Goal: Task Accomplishment & Management: Manage account settings

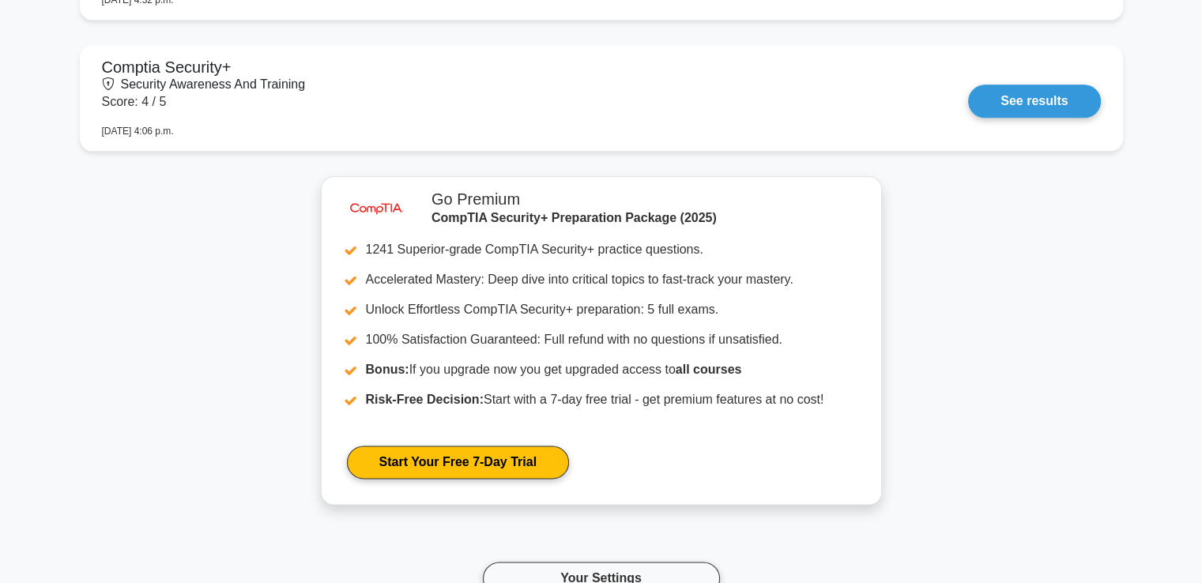
scroll to position [2332, 0]
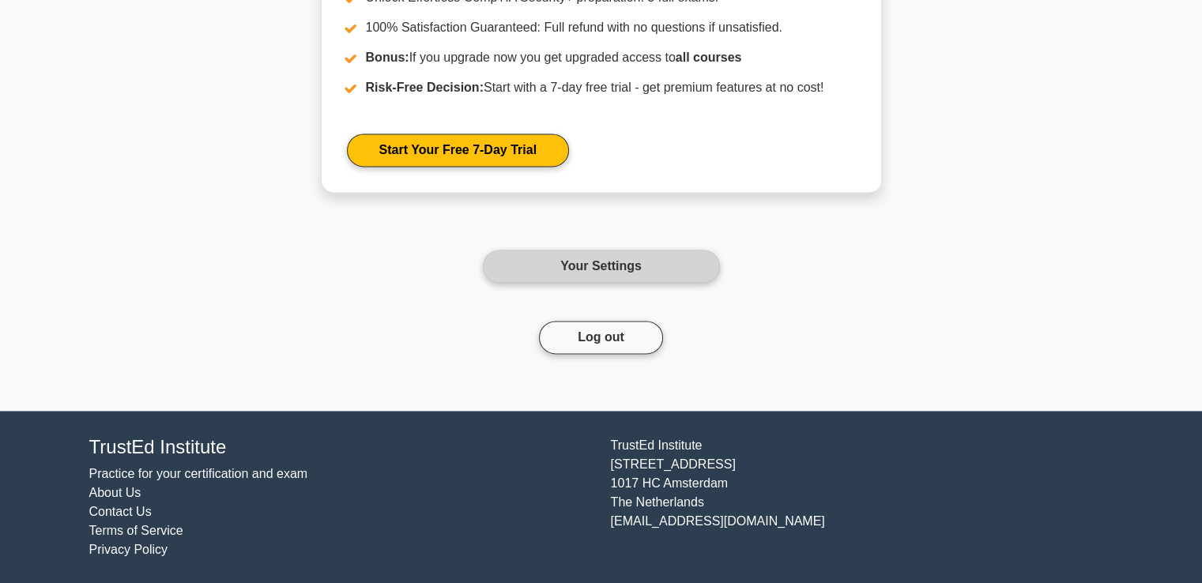
click at [626, 270] on link "Your Settings" at bounding box center [601, 266] width 237 height 33
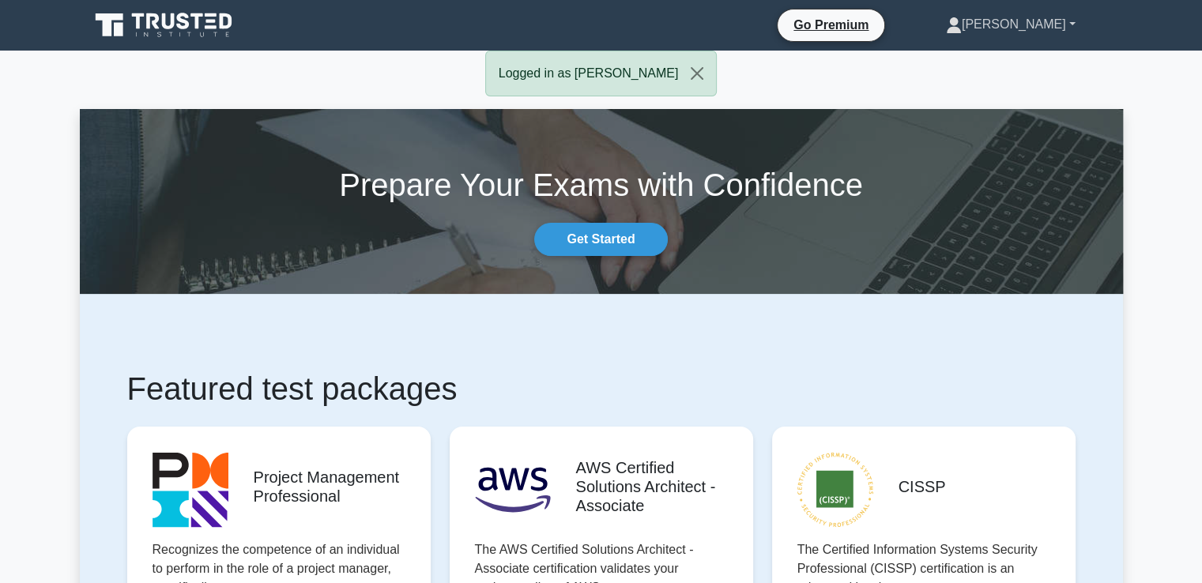
click at [1070, 21] on link "[PERSON_NAME]" at bounding box center [1010, 25] width 205 height 32
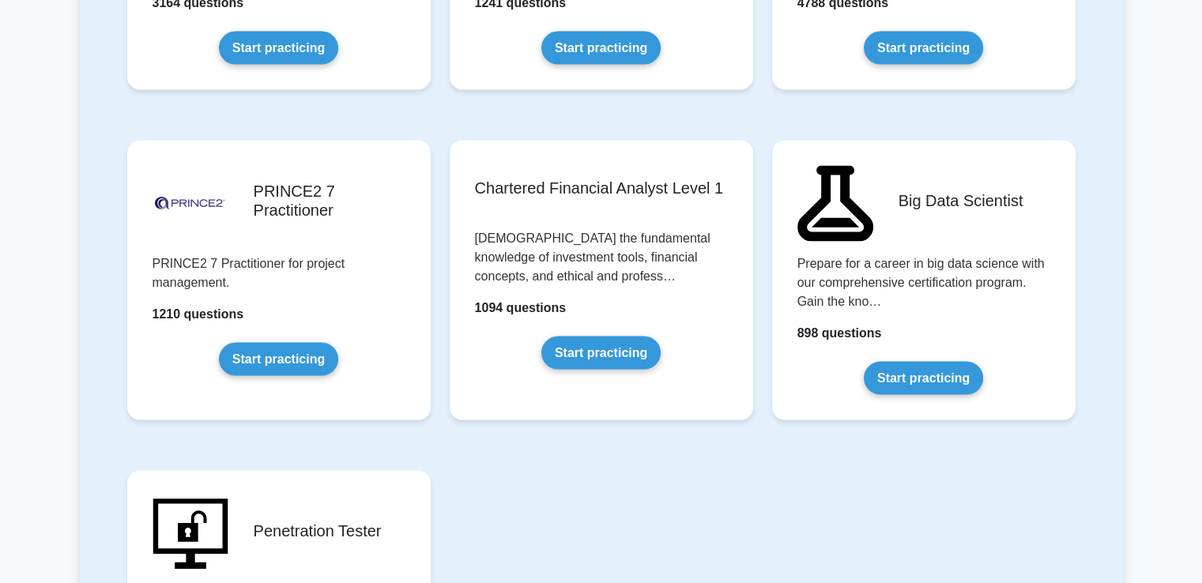
scroll to position [3060, 0]
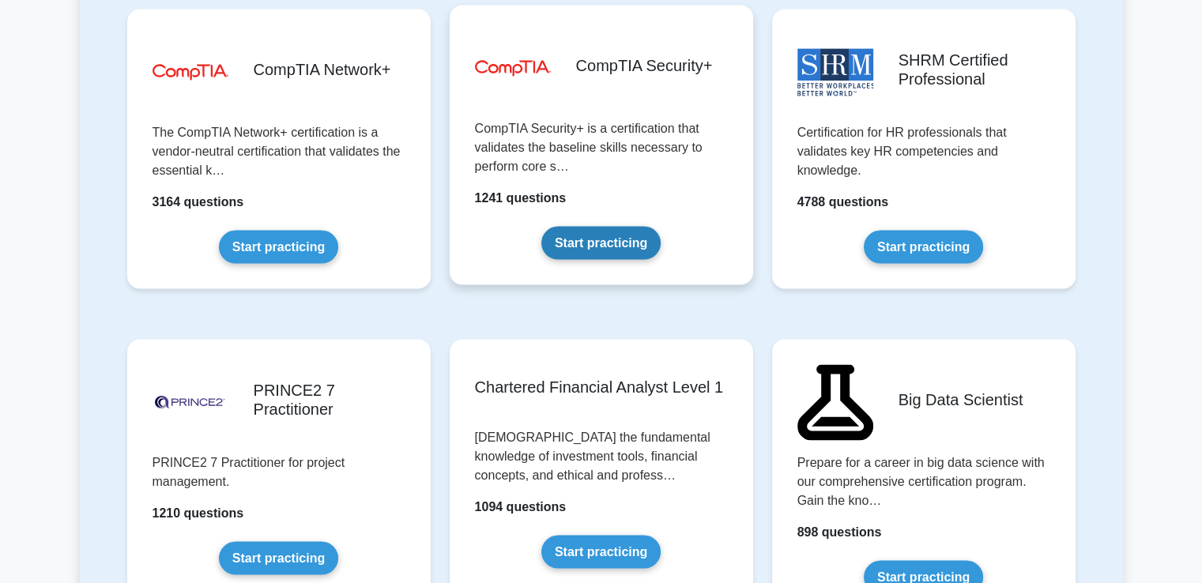
click at [618, 227] on link "Start practicing" at bounding box center [600, 243] width 119 height 33
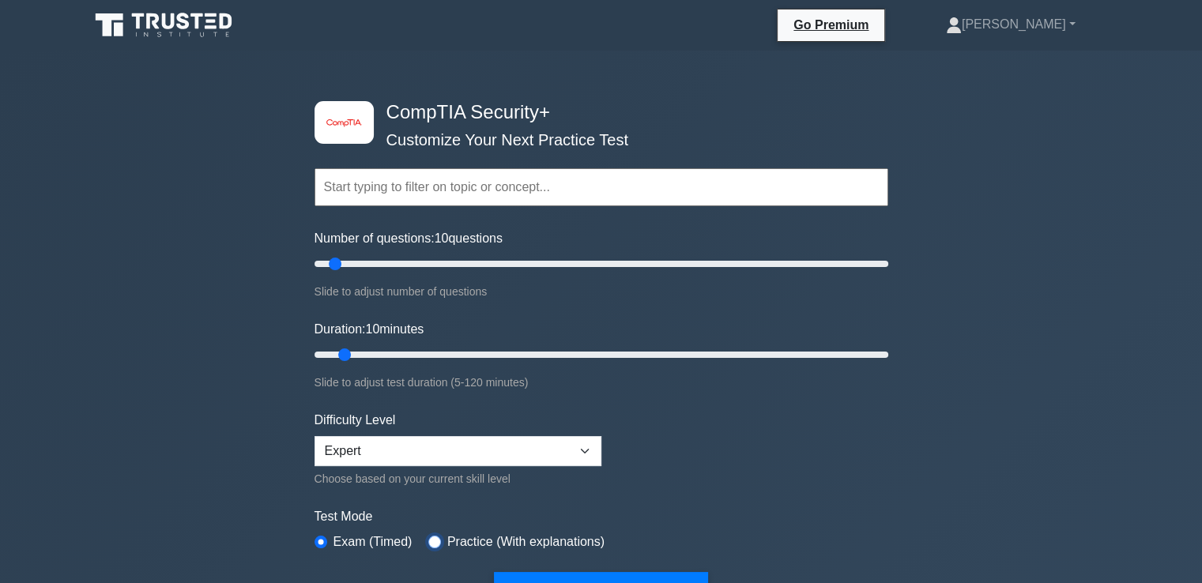
click at [430, 539] on input "radio" at bounding box center [434, 542] width 13 height 13
radio input "true"
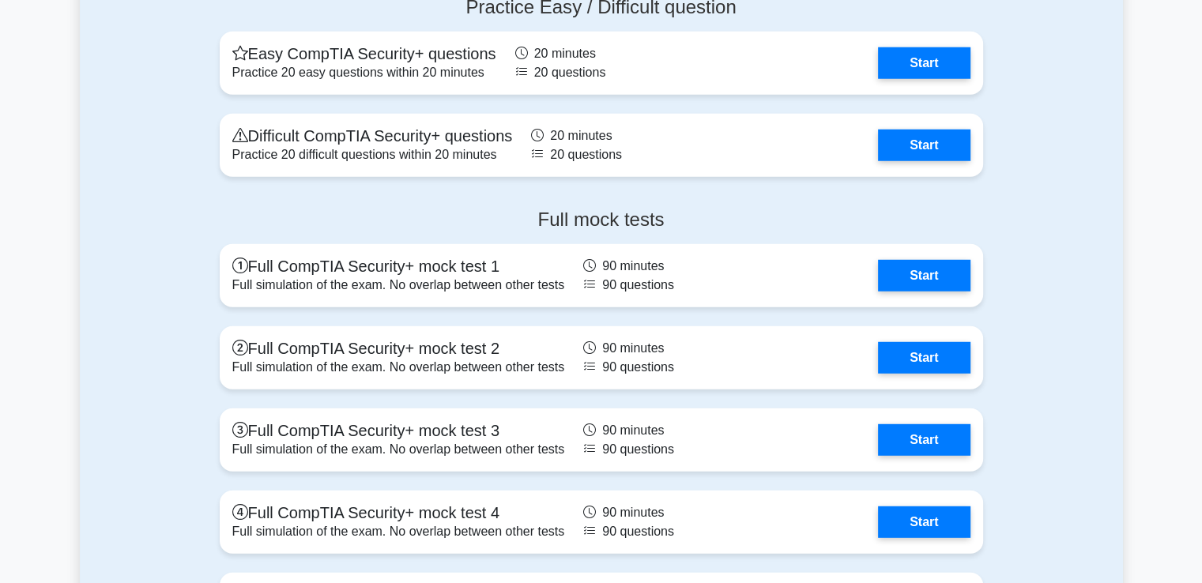
scroll to position [4527, 0]
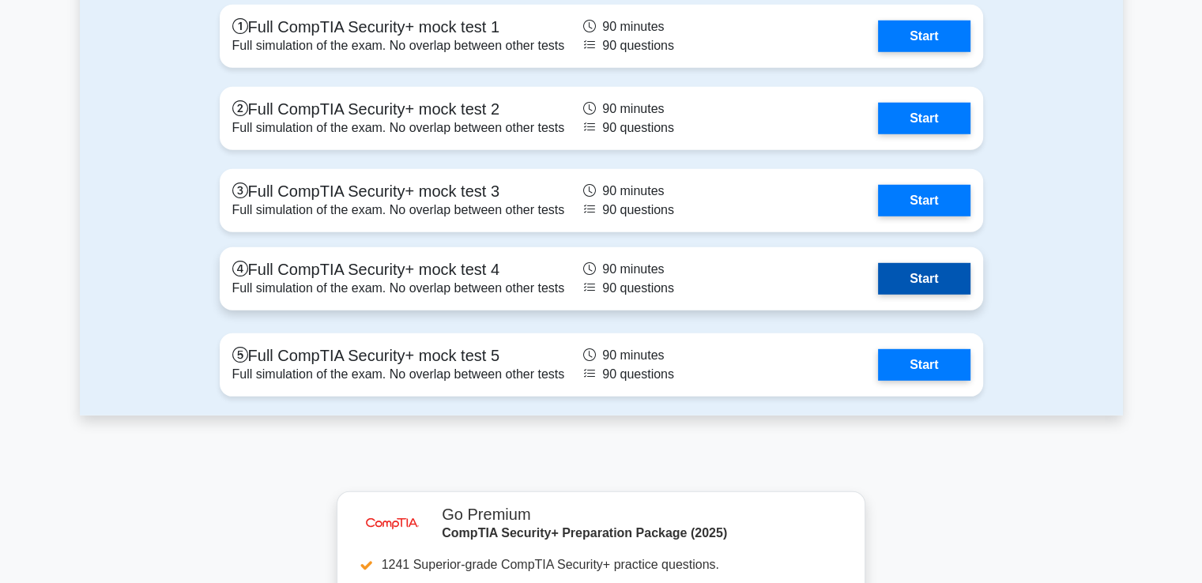
click at [945, 282] on link "Start" at bounding box center [924, 279] width 92 height 32
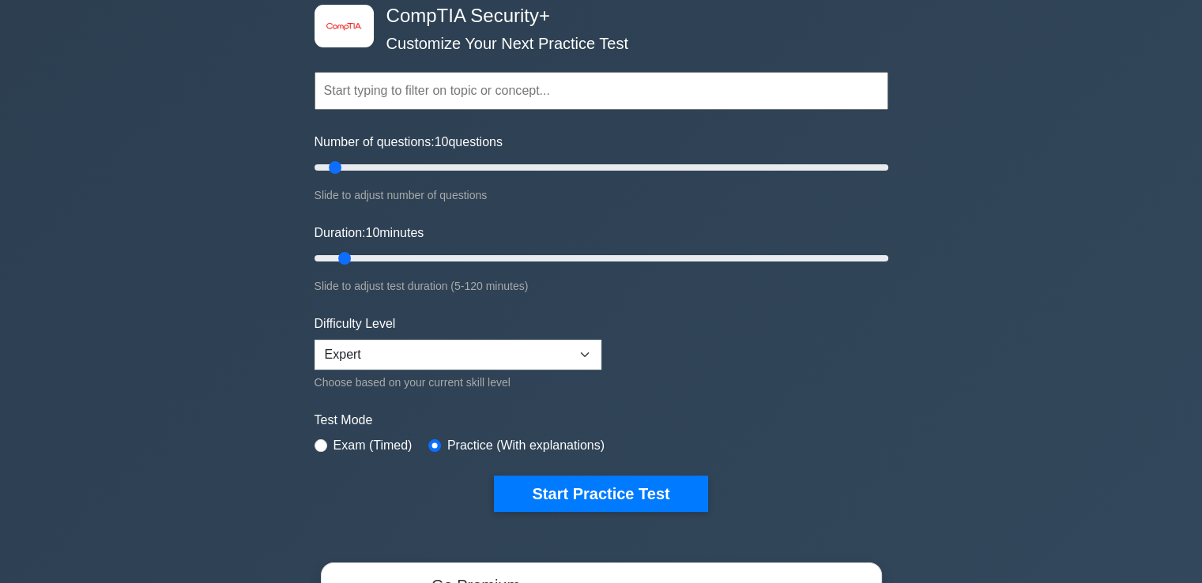
scroll to position [156, 0]
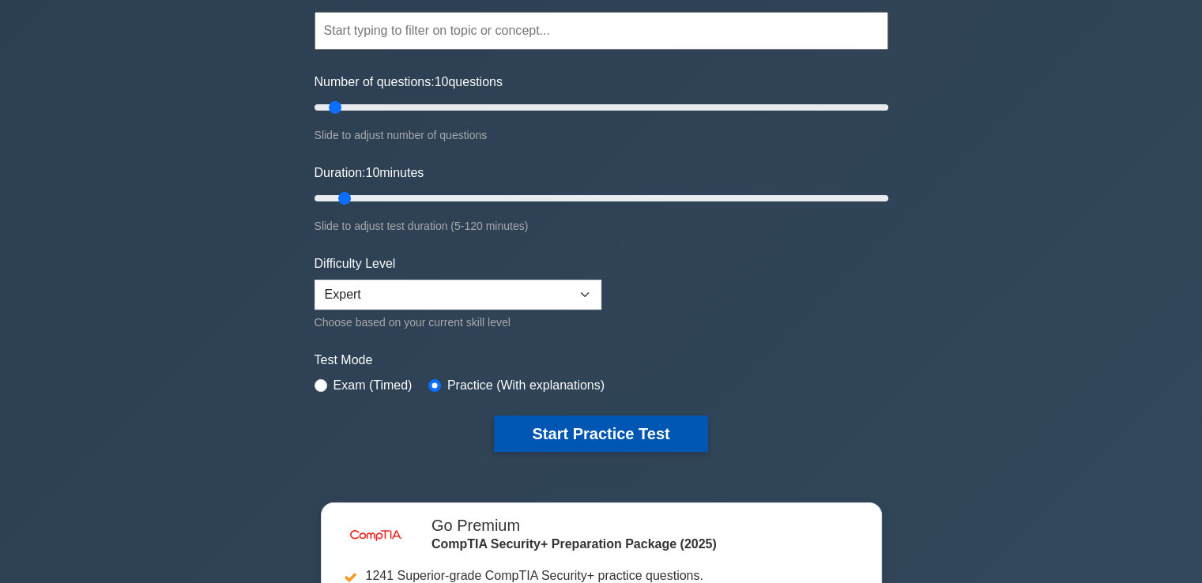
click at [622, 428] on button "Start Practice Test" at bounding box center [600, 434] width 213 height 36
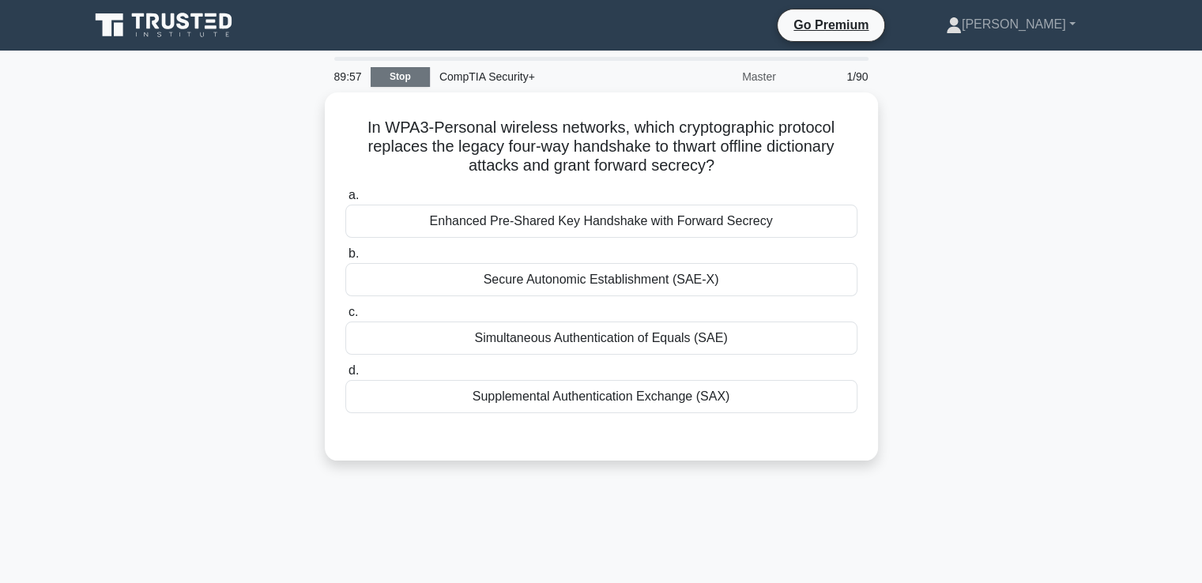
click at [405, 77] on link "Stop" at bounding box center [400, 77] width 59 height 20
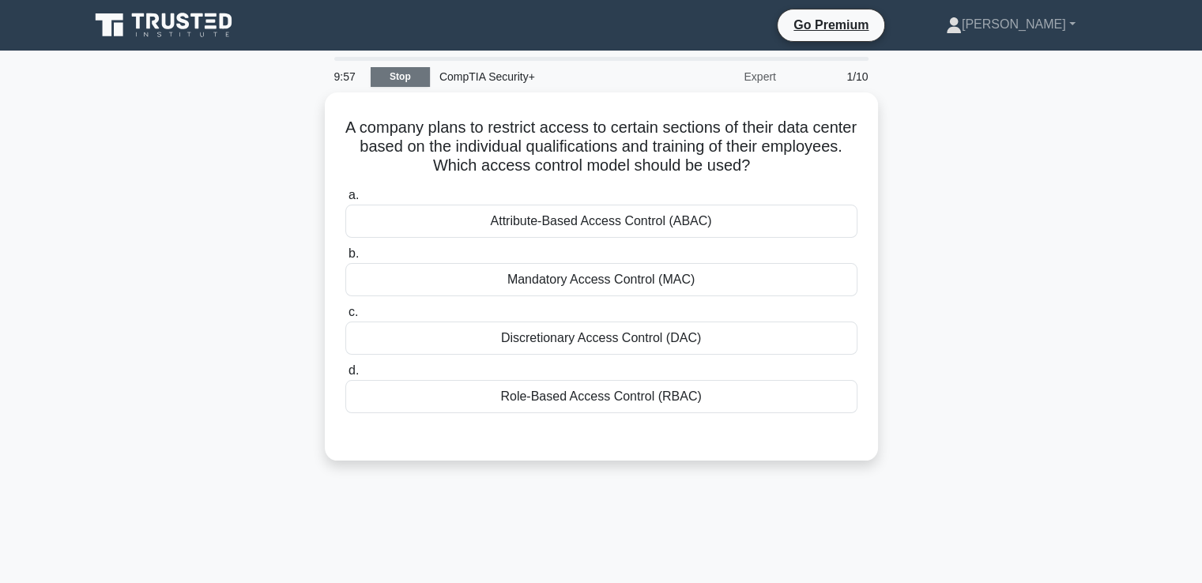
click at [404, 74] on link "Stop" at bounding box center [400, 77] width 59 height 20
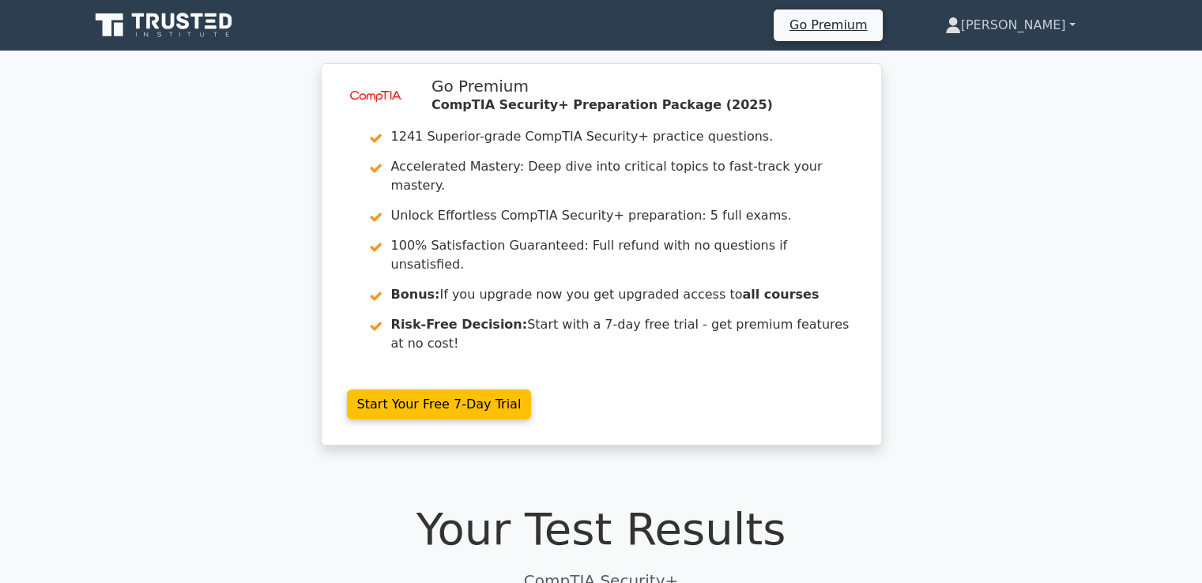
click at [1078, 25] on link "[PERSON_NAME]" at bounding box center [1010, 25] width 206 height 32
click at [1071, 21] on link "[PERSON_NAME]" at bounding box center [1010, 25] width 206 height 32
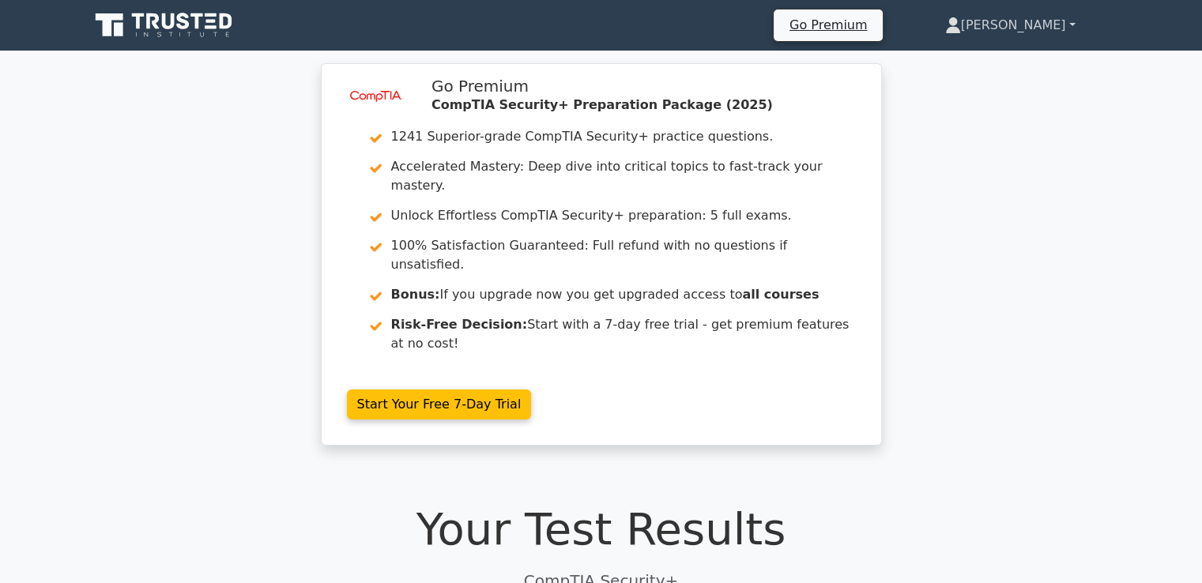
click at [1071, 21] on link "[PERSON_NAME]" at bounding box center [1010, 25] width 206 height 32
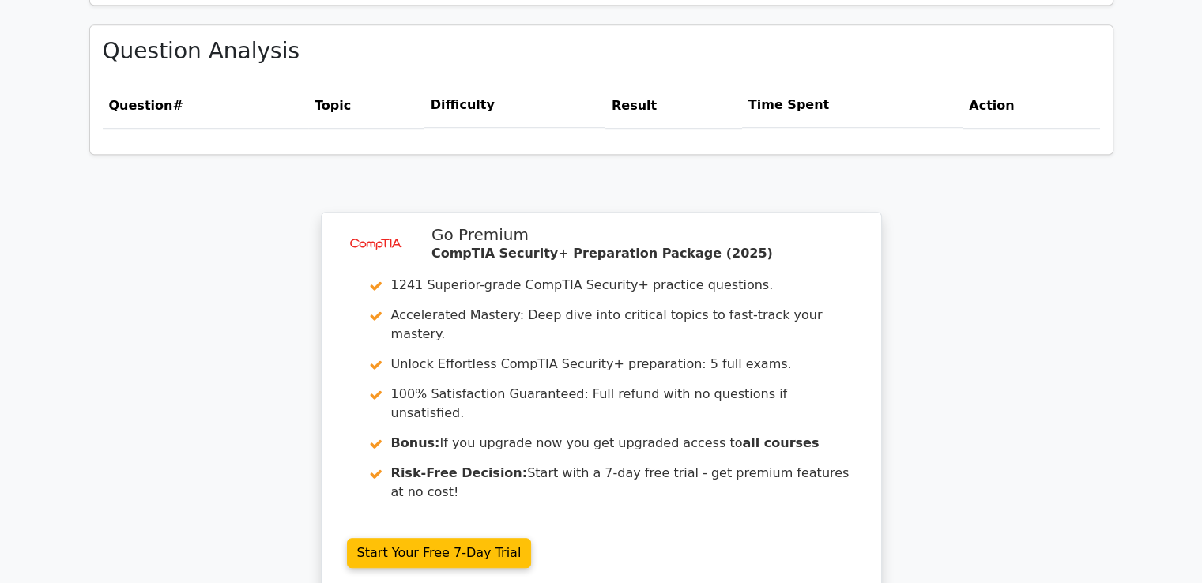
scroll to position [1291, 0]
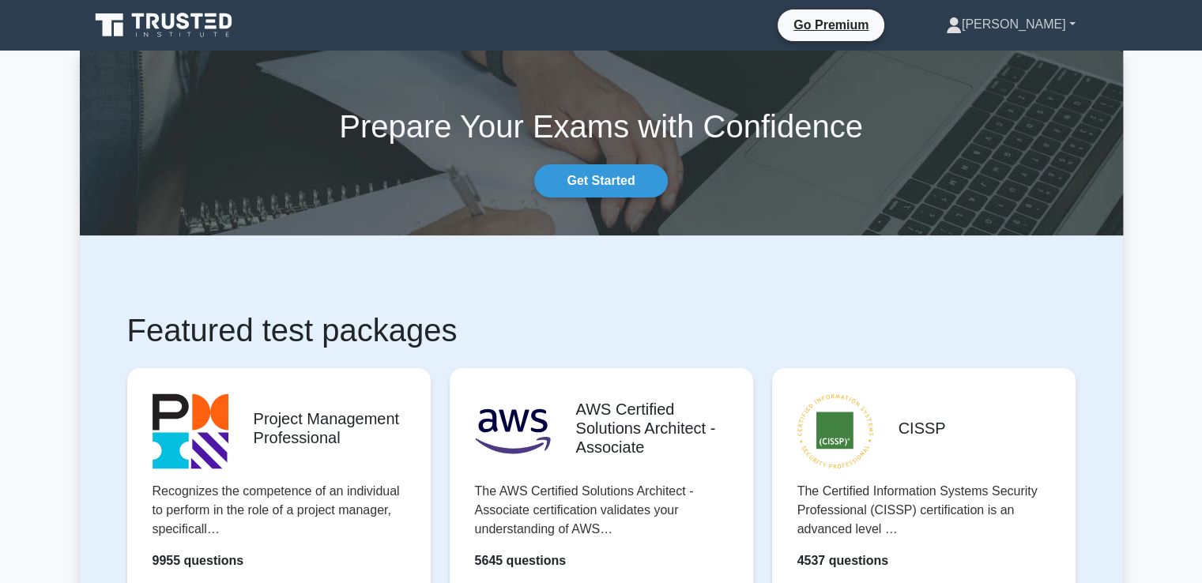
click at [1068, 23] on link "[PERSON_NAME]" at bounding box center [1010, 25] width 205 height 32
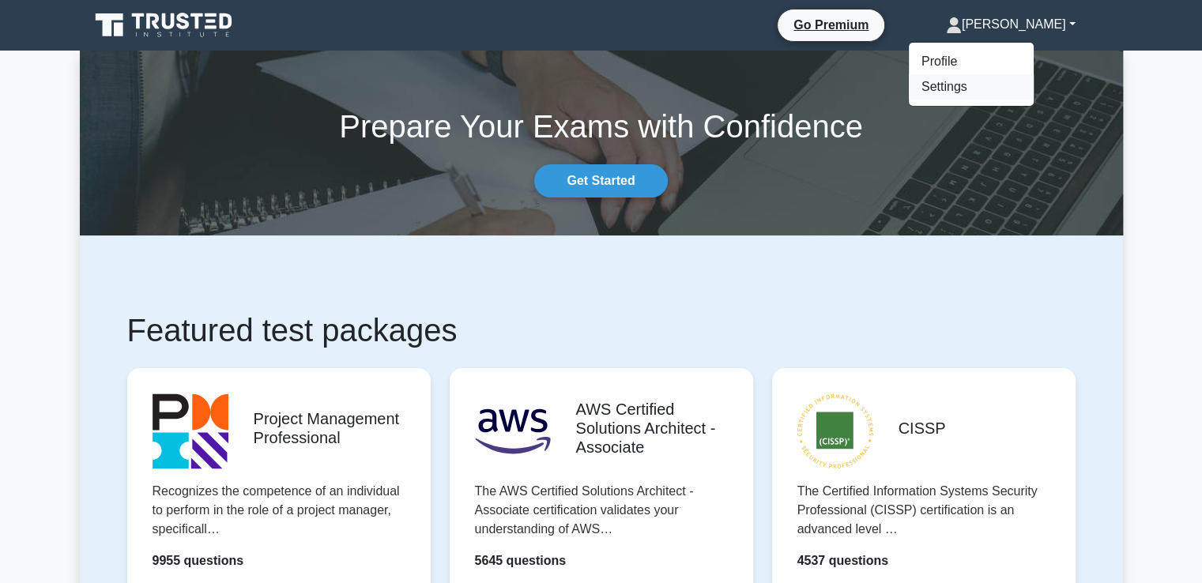
click at [1027, 85] on link "Settings" at bounding box center [971, 86] width 125 height 25
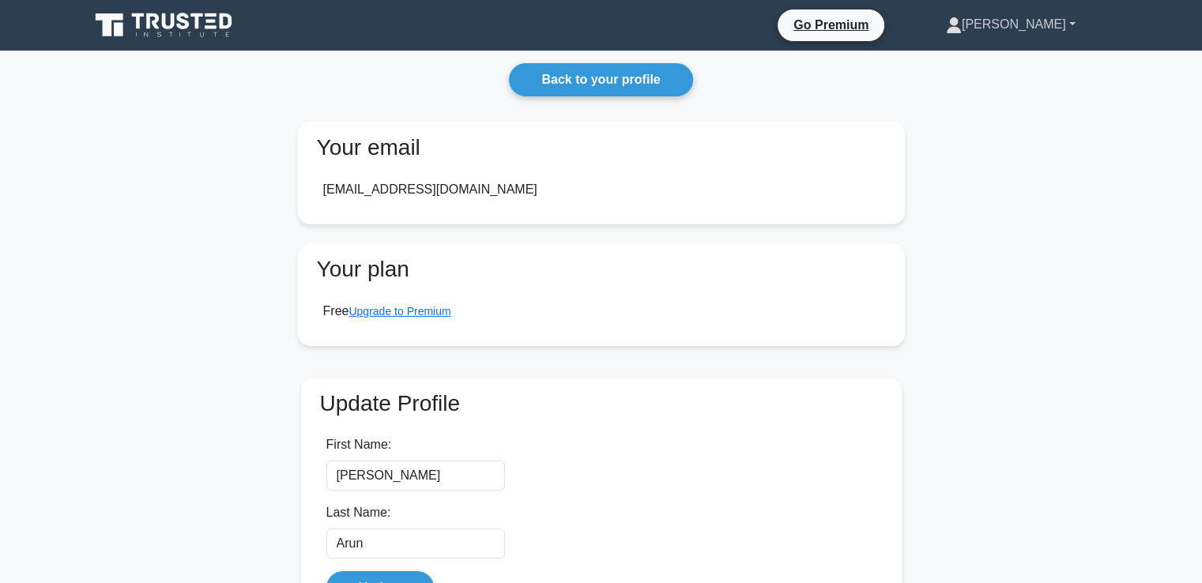
click at [1069, 21] on link "[PERSON_NAME]" at bounding box center [1010, 25] width 205 height 32
click at [1012, 67] on link "Profile" at bounding box center [971, 61] width 125 height 25
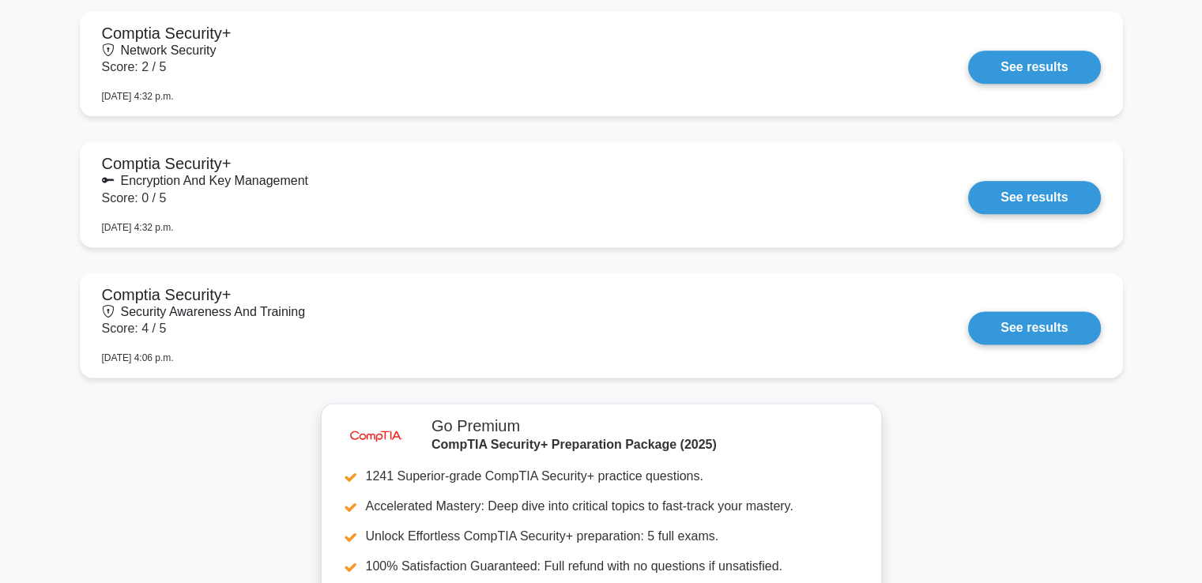
scroll to position [2548, 0]
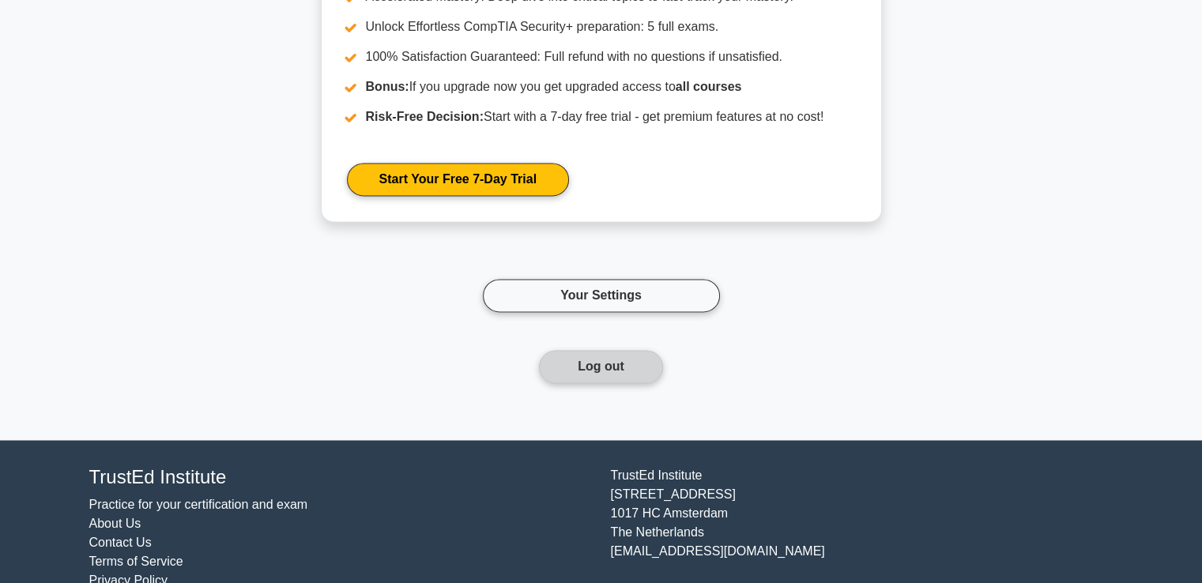
click at [620, 366] on button "Log out" at bounding box center [601, 366] width 124 height 33
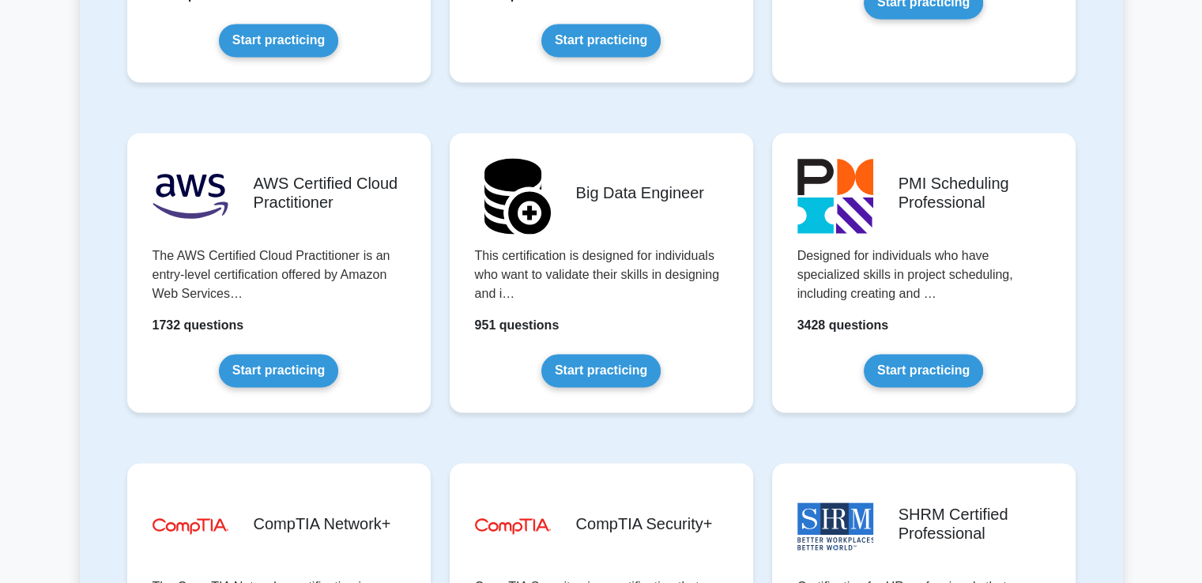
scroll to position [3057, 0]
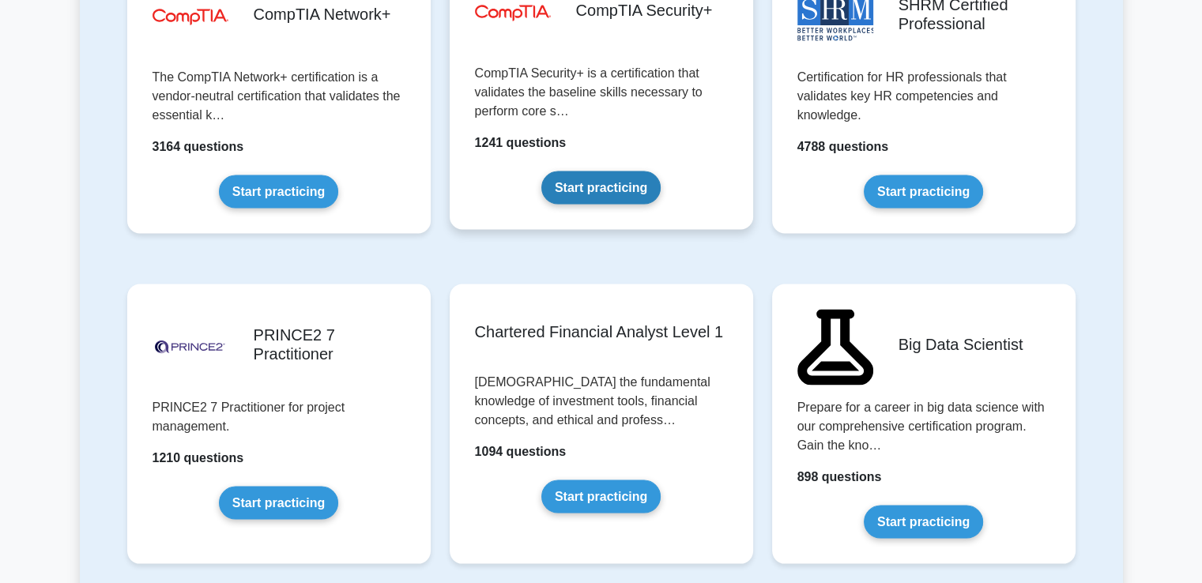
click at [619, 172] on link "Start practicing" at bounding box center [600, 188] width 119 height 33
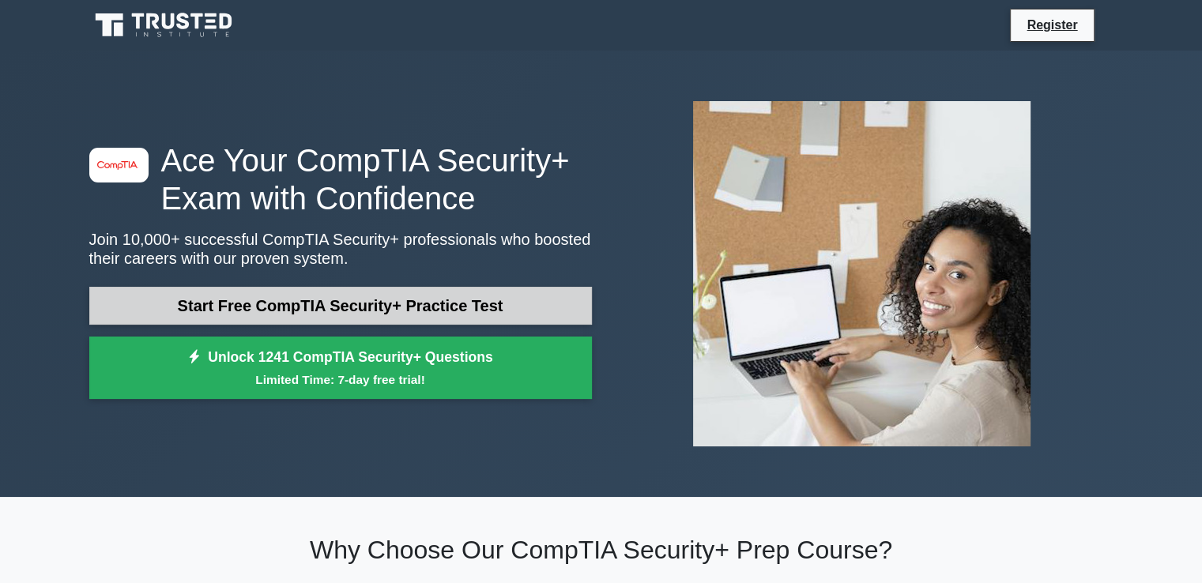
click at [419, 308] on link "Start Free CompTIA Security+ Practice Test" at bounding box center [340, 306] width 503 height 38
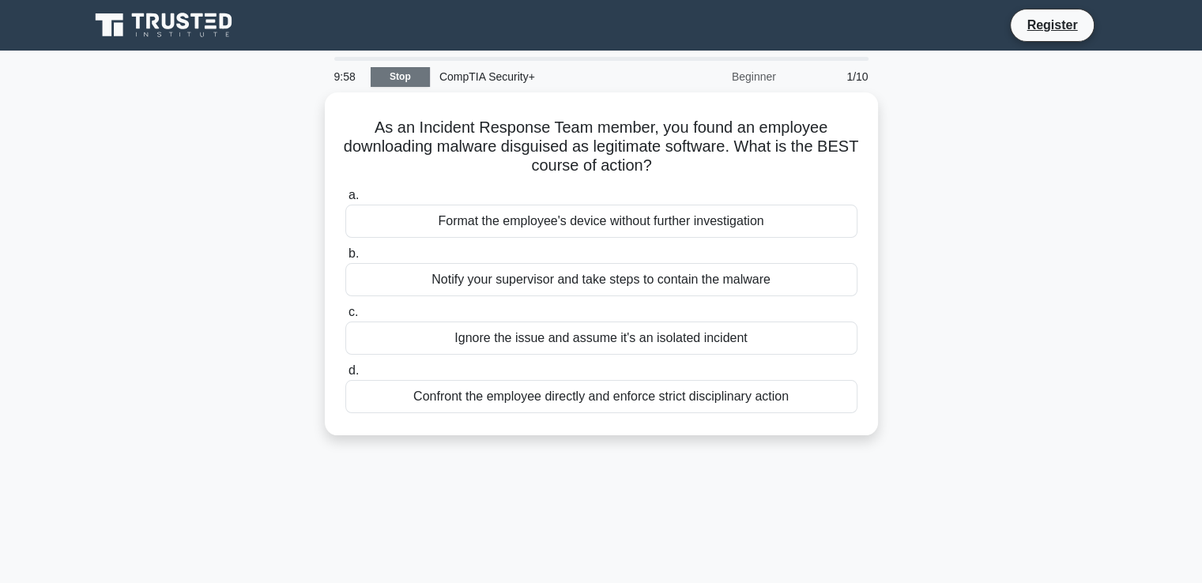
click at [402, 77] on link "Stop" at bounding box center [400, 77] width 59 height 20
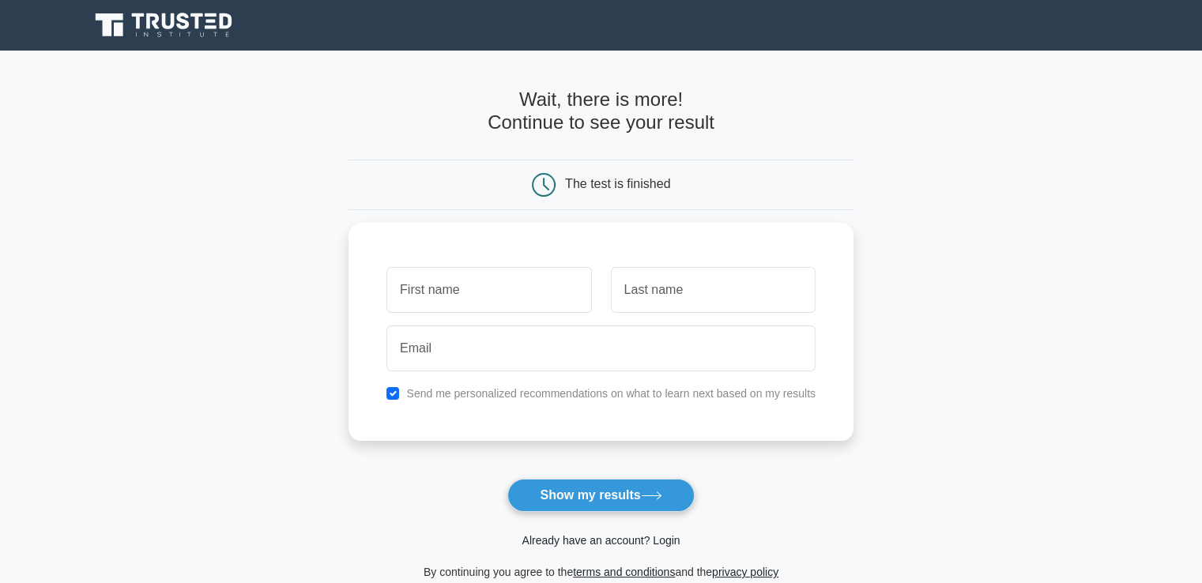
click at [670, 534] on link "Already have an account? Login" at bounding box center [601, 540] width 158 height 13
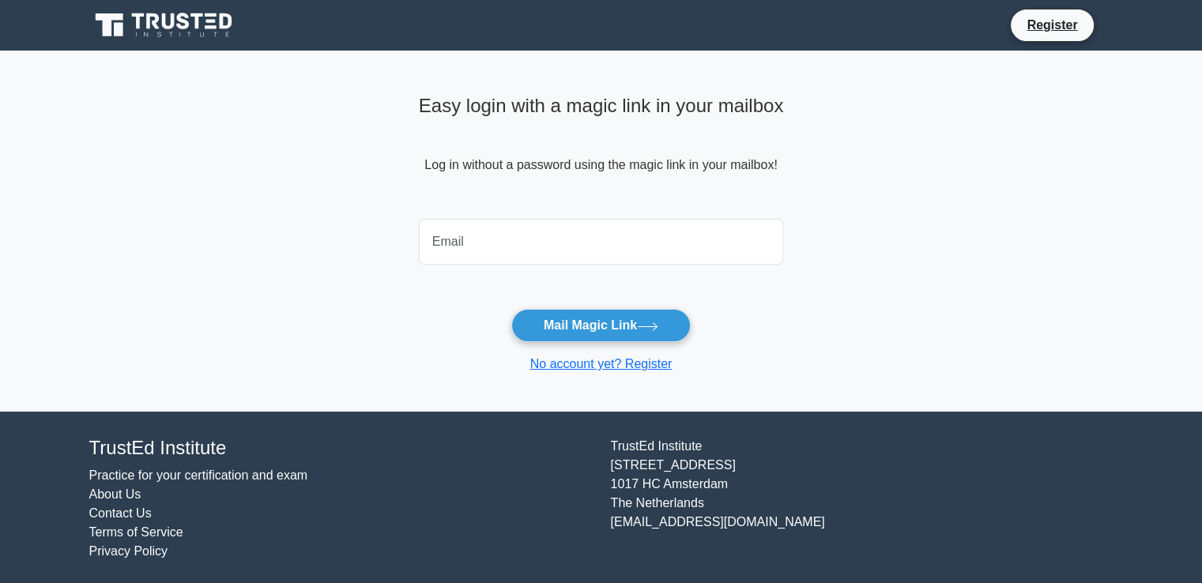
click at [654, 258] on input "email" at bounding box center [601, 242] width 365 height 46
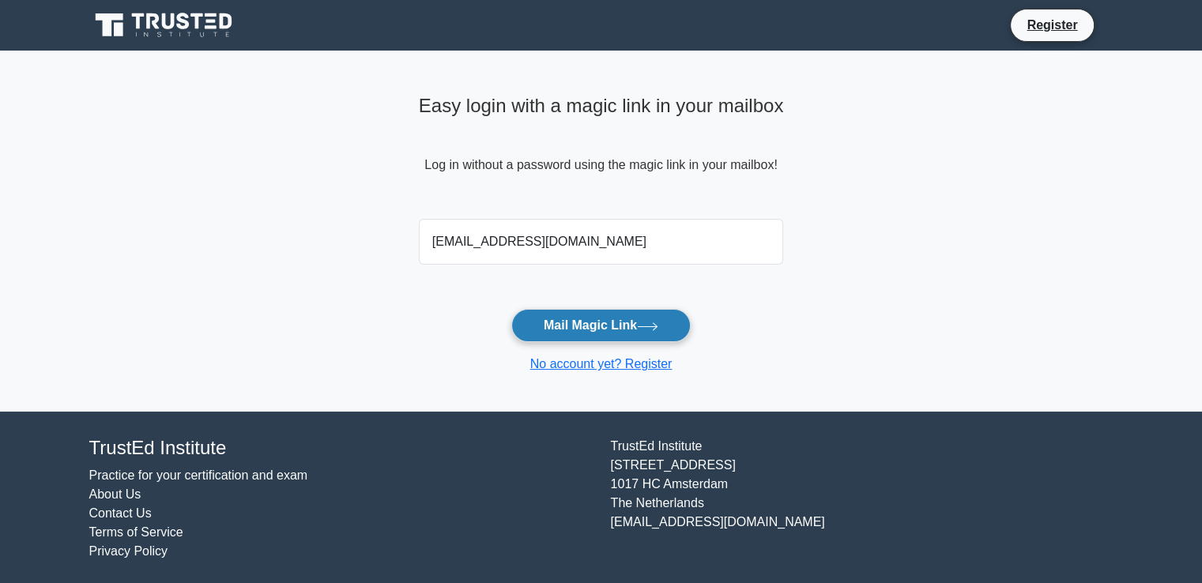
type input "[EMAIL_ADDRESS][DOMAIN_NAME]"
click at [650, 328] on icon at bounding box center [647, 326] width 21 height 9
